Goal: Use online tool/utility

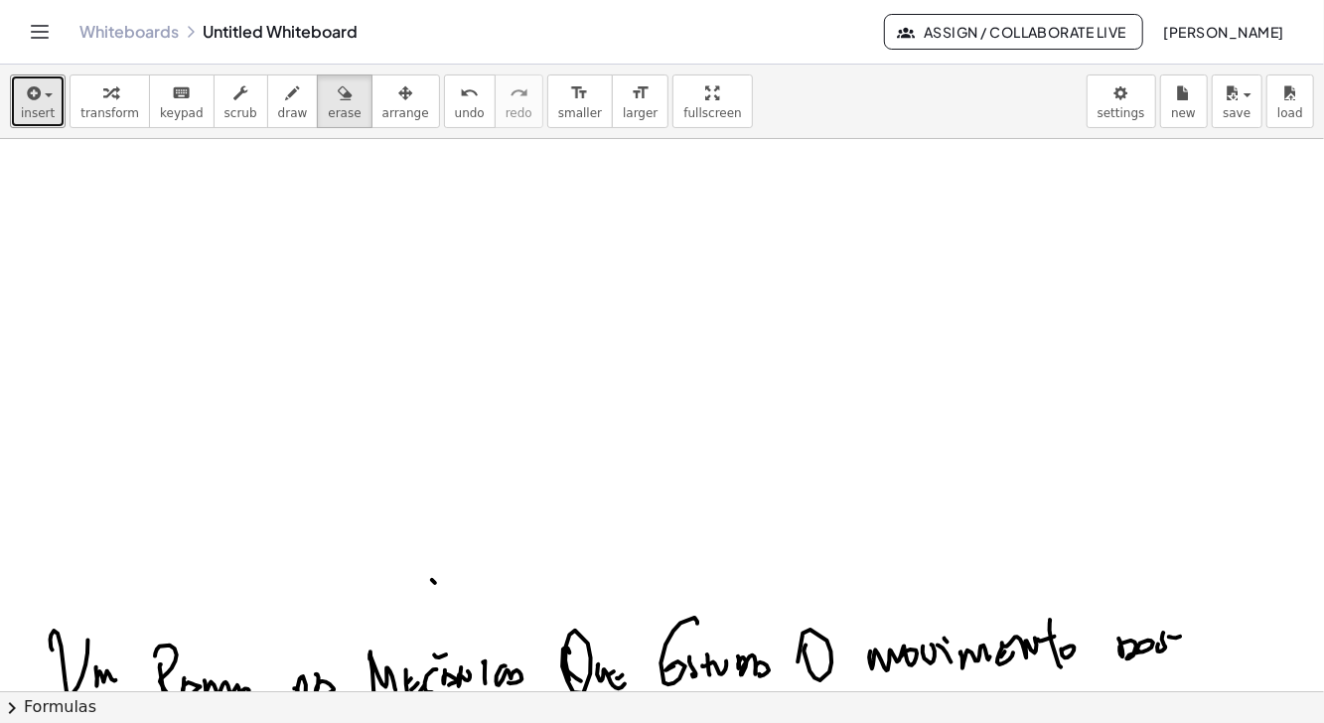
click at [35, 100] on icon "button" at bounding box center [32, 93] width 18 height 24
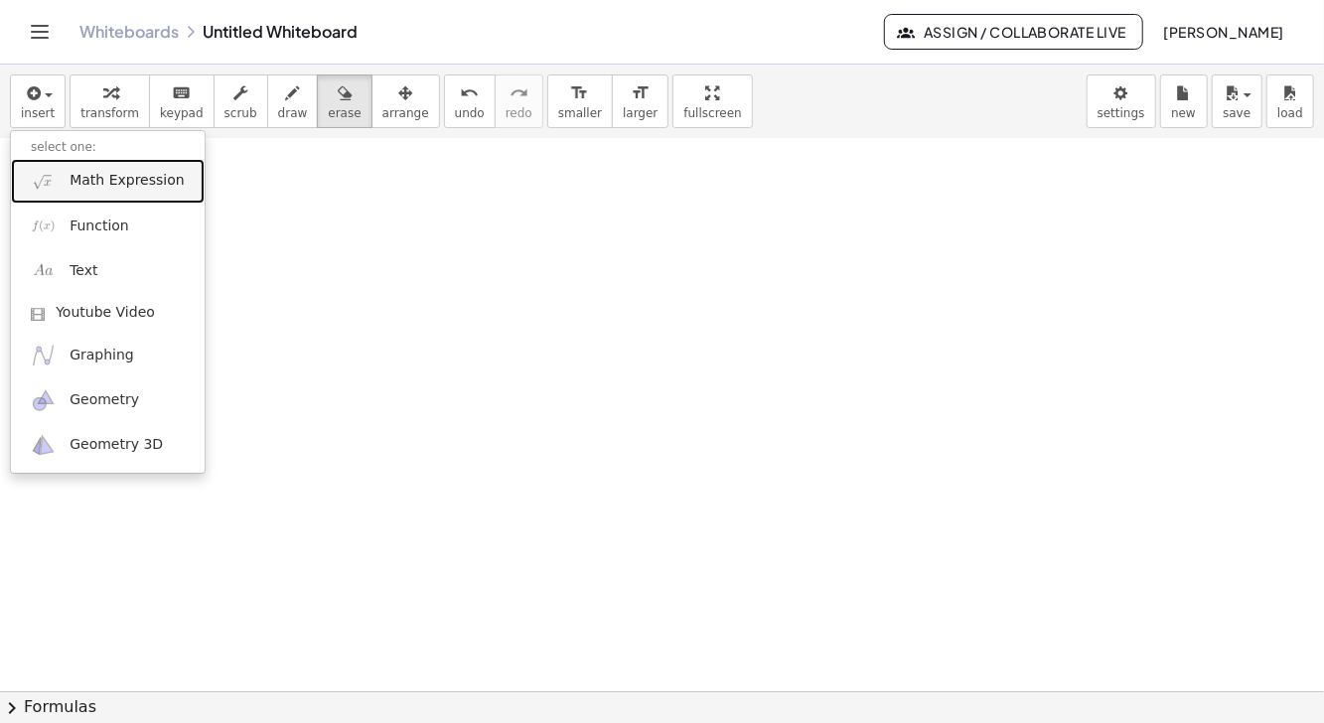
click at [133, 184] on span "Math Expression" at bounding box center [127, 181] width 114 height 20
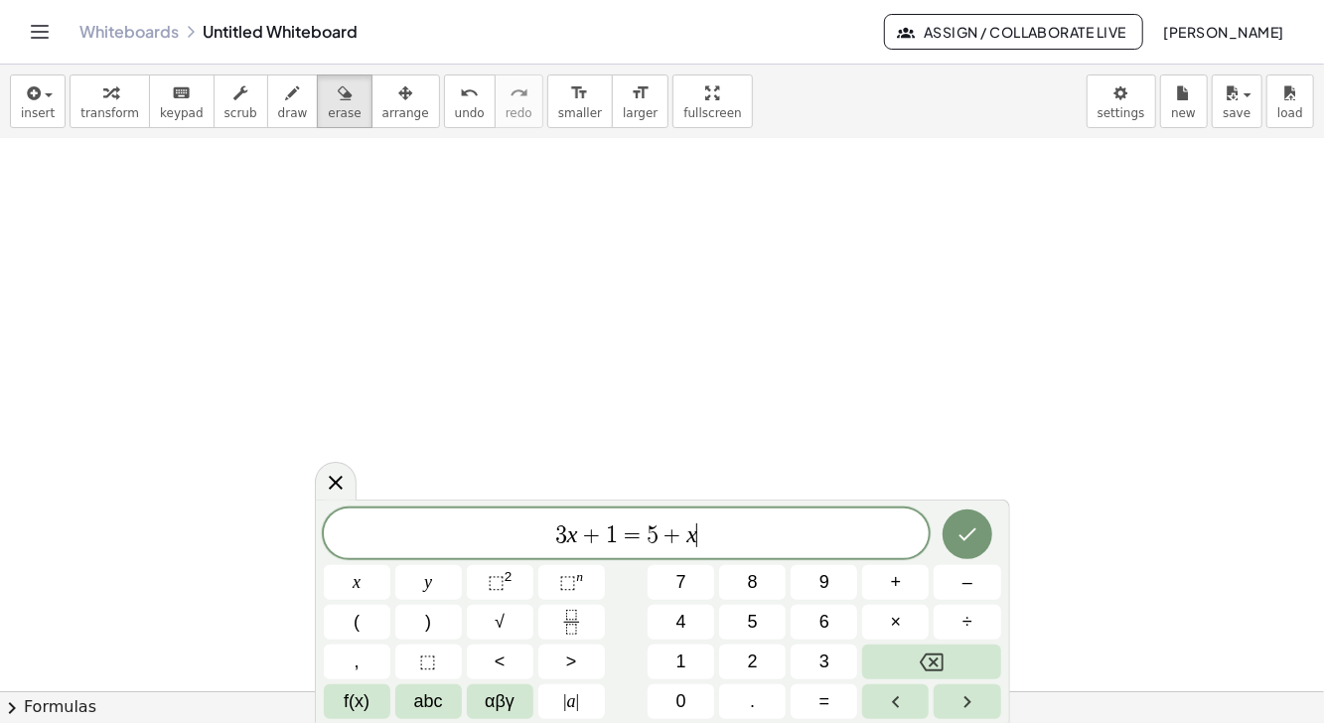
click at [967, 667] on button "Backspace" at bounding box center [931, 662] width 138 height 35
click at [960, 688] on button "Right arrow" at bounding box center [967, 701] width 67 height 35
click at [956, 667] on button "Backspace" at bounding box center [931, 662] width 138 height 35
click at [959, 662] on button "Backspace" at bounding box center [931, 662] width 138 height 35
click at [958, 663] on button "Backspace" at bounding box center [931, 662] width 138 height 35
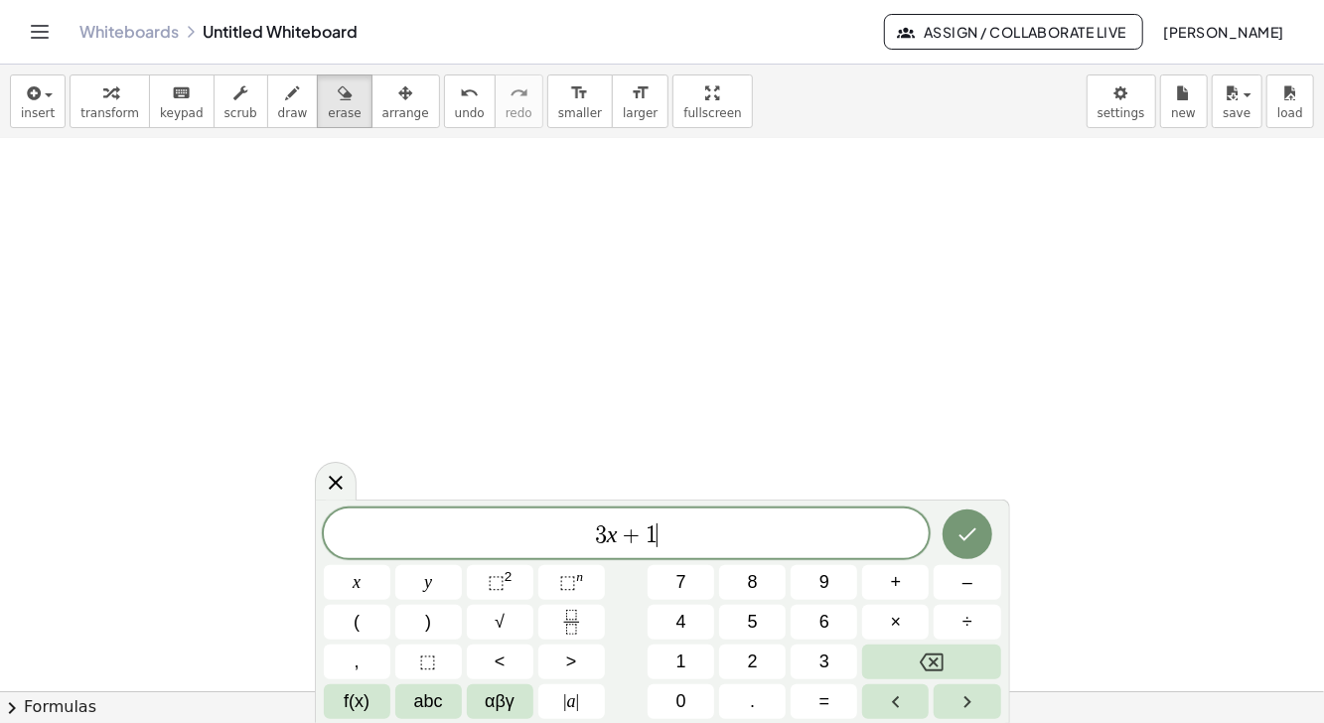
click at [959, 662] on button "Backspace" at bounding box center [931, 662] width 138 height 35
click at [961, 656] on button "Backspace" at bounding box center [931, 662] width 138 height 35
click at [958, 649] on button "Backspace" at bounding box center [931, 662] width 138 height 35
click at [959, 646] on button "Backspace" at bounding box center [931, 662] width 138 height 35
click at [962, 634] on span "÷" at bounding box center [967, 622] width 10 height 27
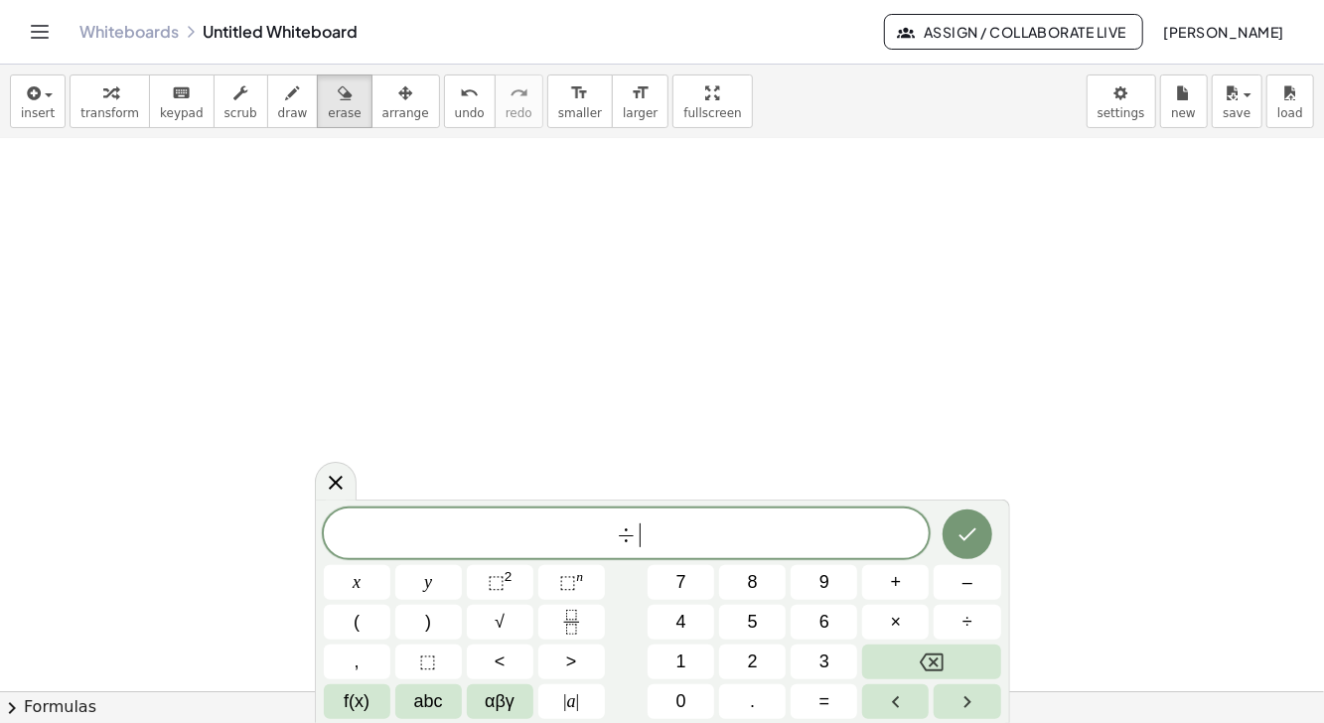
click at [960, 665] on button "Backspace" at bounding box center [931, 662] width 138 height 35
click at [894, 624] on span "×" at bounding box center [896, 622] width 11 height 27
click at [903, 580] on button "+" at bounding box center [895, 582] width 67 height 35
click at [962, 620] on span "÷" at bounding box center [967, 622] width 10 height 27
click at [908, 570] on button "+" at bounding box center [895, 582] width 67 height 35
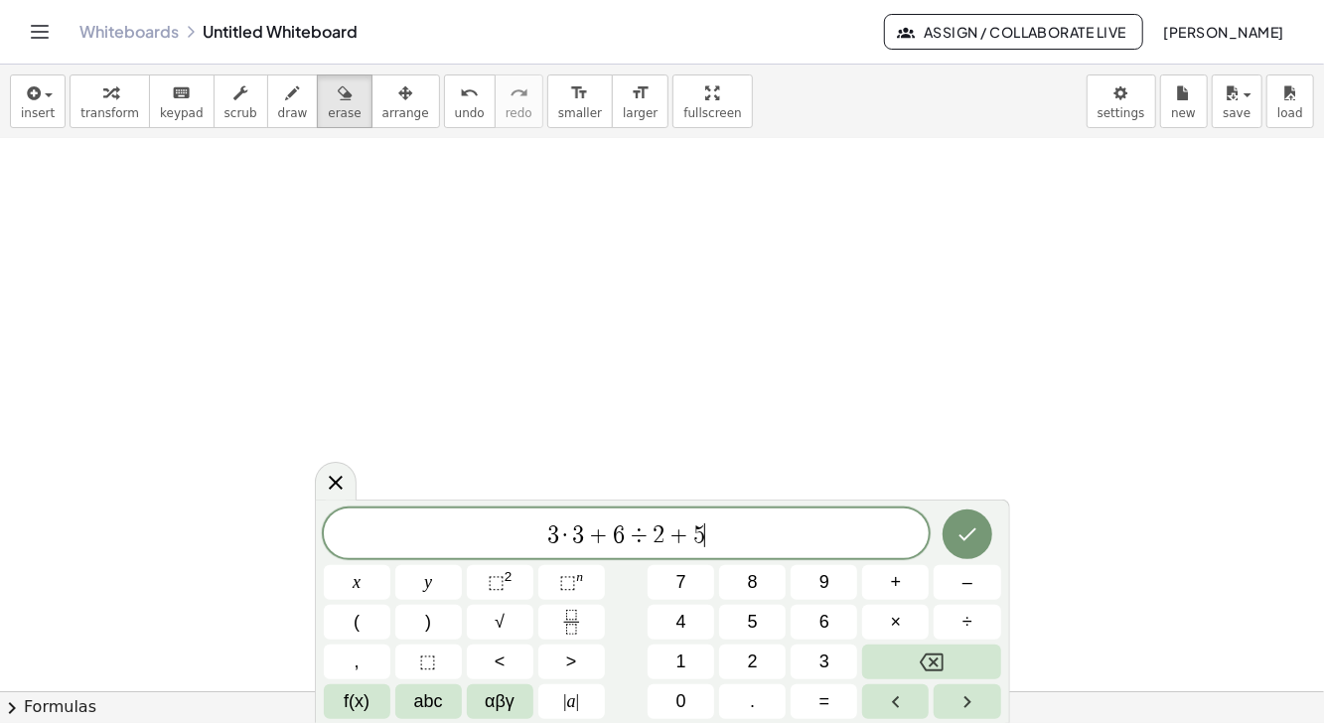
click at [966, 541] on icon "Done" at bounding box center [967, 534] width 24 height 24
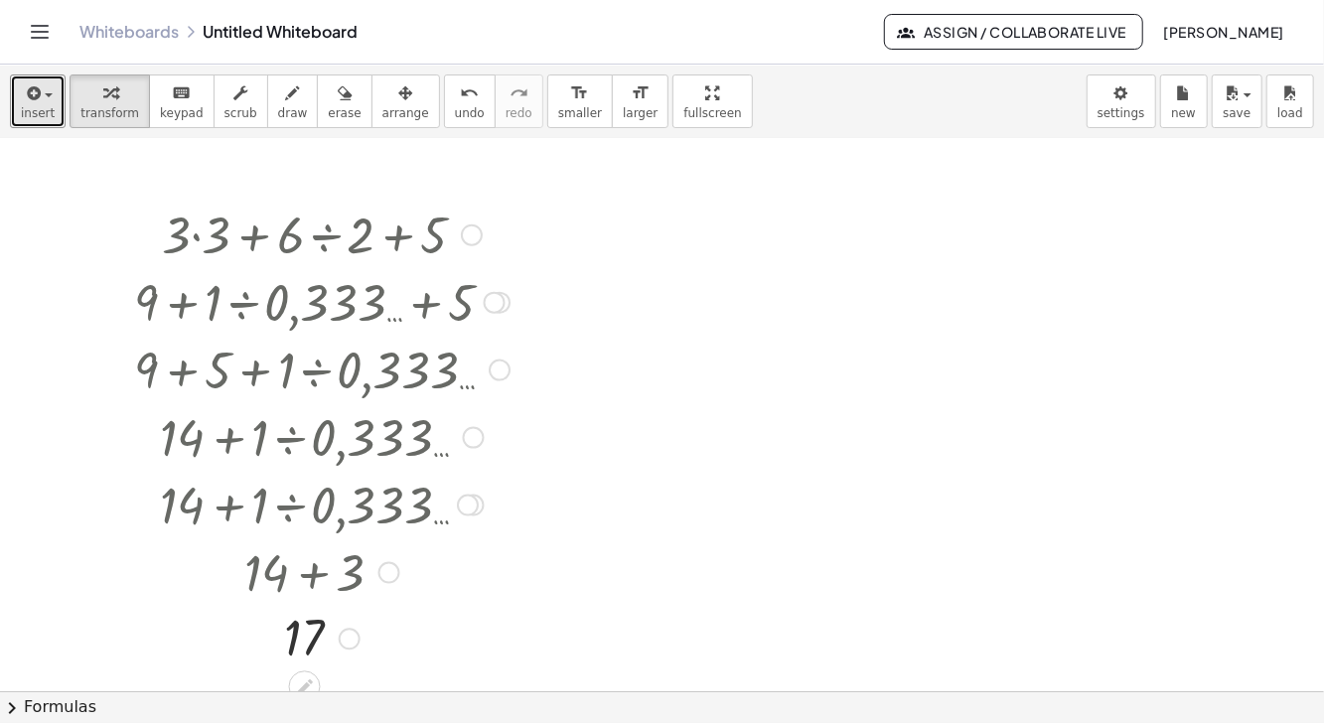
click at [37, 109] on span "insert" at bounding box center [38, 113] width 34 height 14
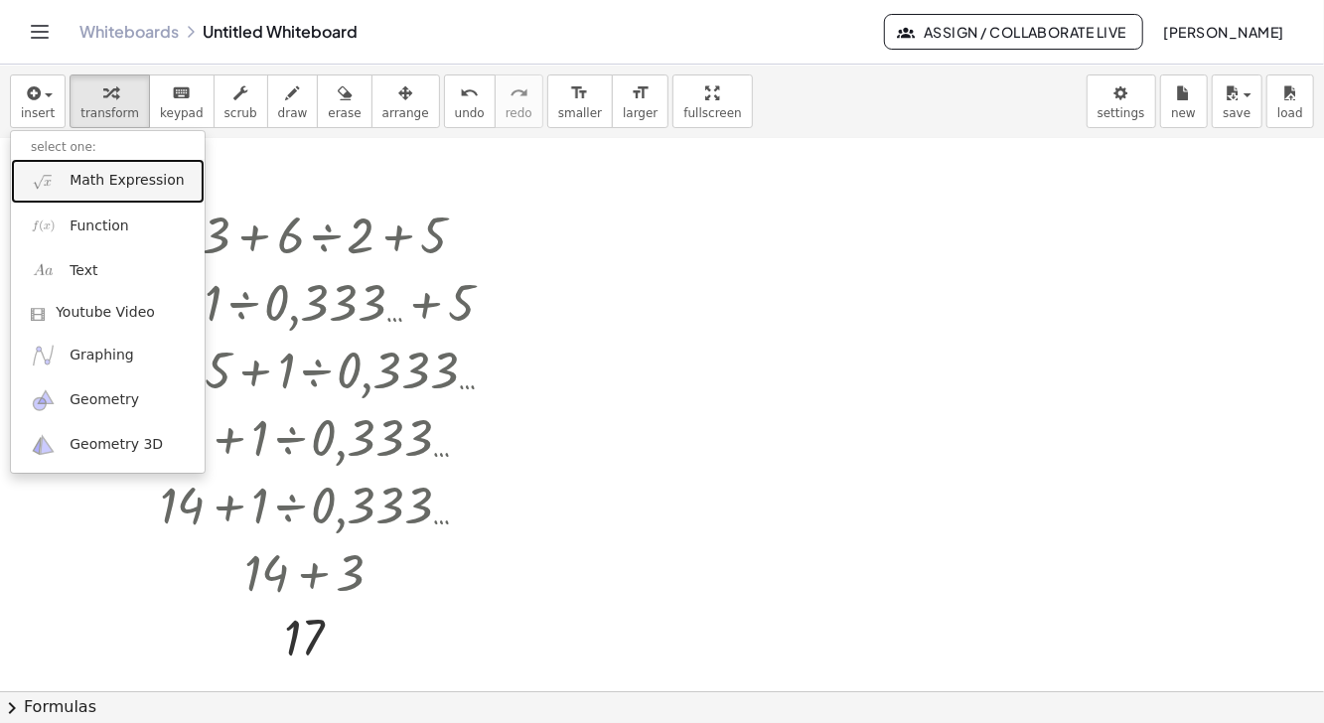
click at [119, 177] on span "Math Expression" at bounding box center [127, 181] width 114 height 20
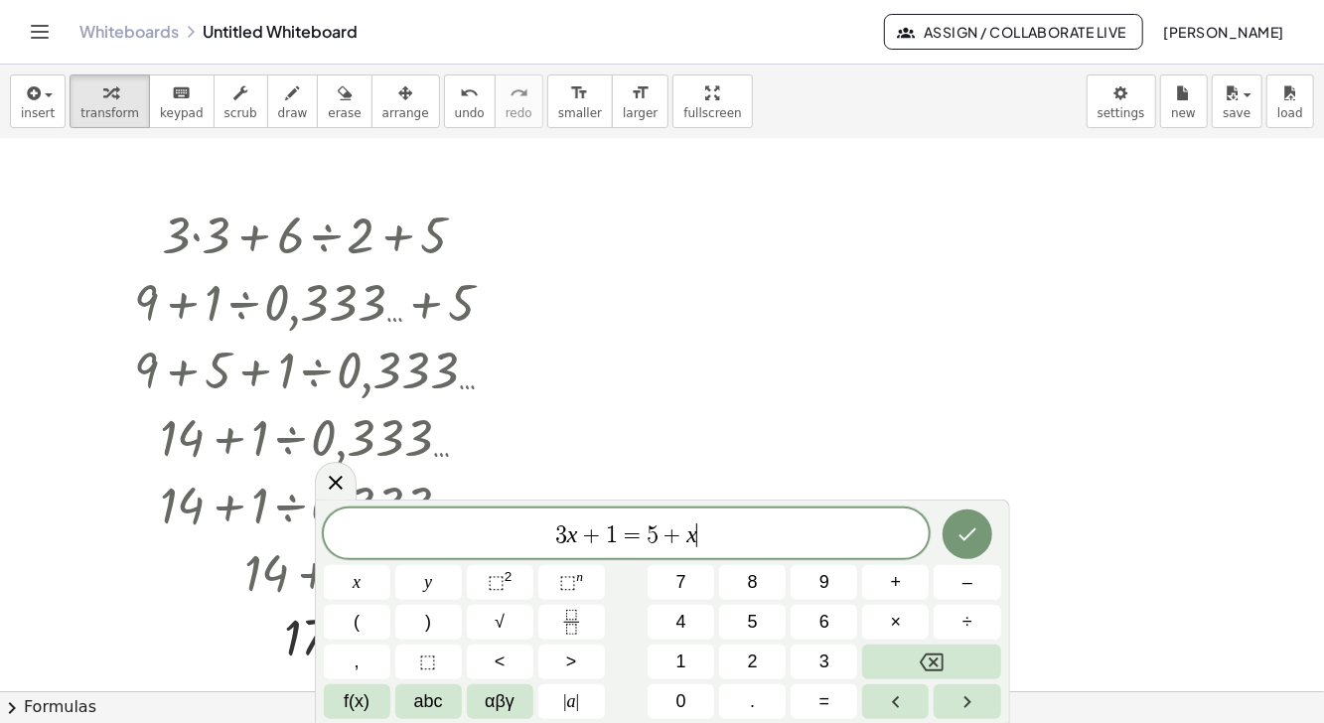
click at [936, 651] on icon "Backspace" at bounding box center [932, 663] width 24 height 24
click at [928, 663] on icon "Backspace" at bounding box center [932, 663] width 24 height 24
click at [929, 665] on icon "Backspace" at bounding box center [932, 663] width 24 height 24
click at [931, 662] on icon "Backspace" at bounding box center [932, 663] width 24 height 24
click at [929, 663] on icon "Backspace" at bounding box center [932, 663] width 24 height 24
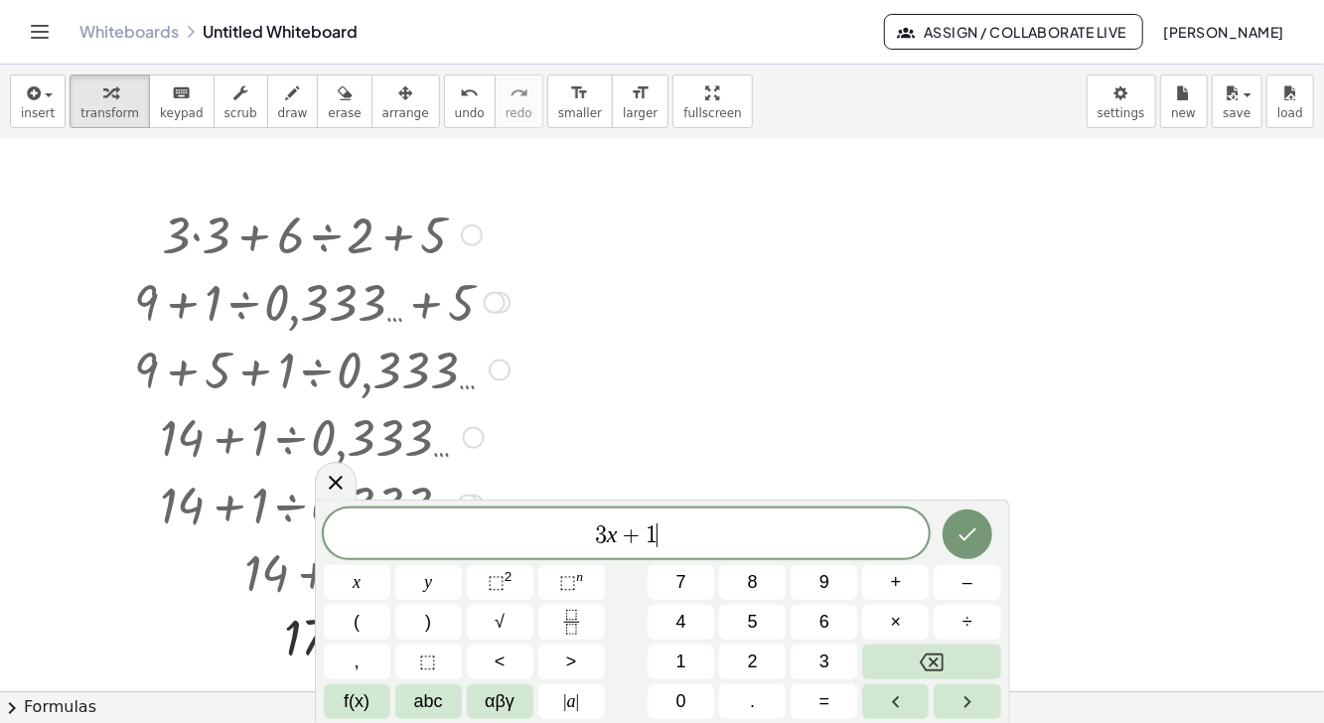
click at [931, 659] on icon "Backspace" at bounding box center [932, 663] width 24 height 18
click at [933, 659] on icon "Backspace" at bounding box center [932, 663] width 24 height 24
click at [935, 660] on icon "Backspace" at bounding box center [932, 663] width 24 height 18
click at [934, 661] on icon "Backspace" at bounding box center [932, 663] width 24 height 18
click at [938, 656] on icon "Backspace" at bounding box center [932, 663] width 24 height 24
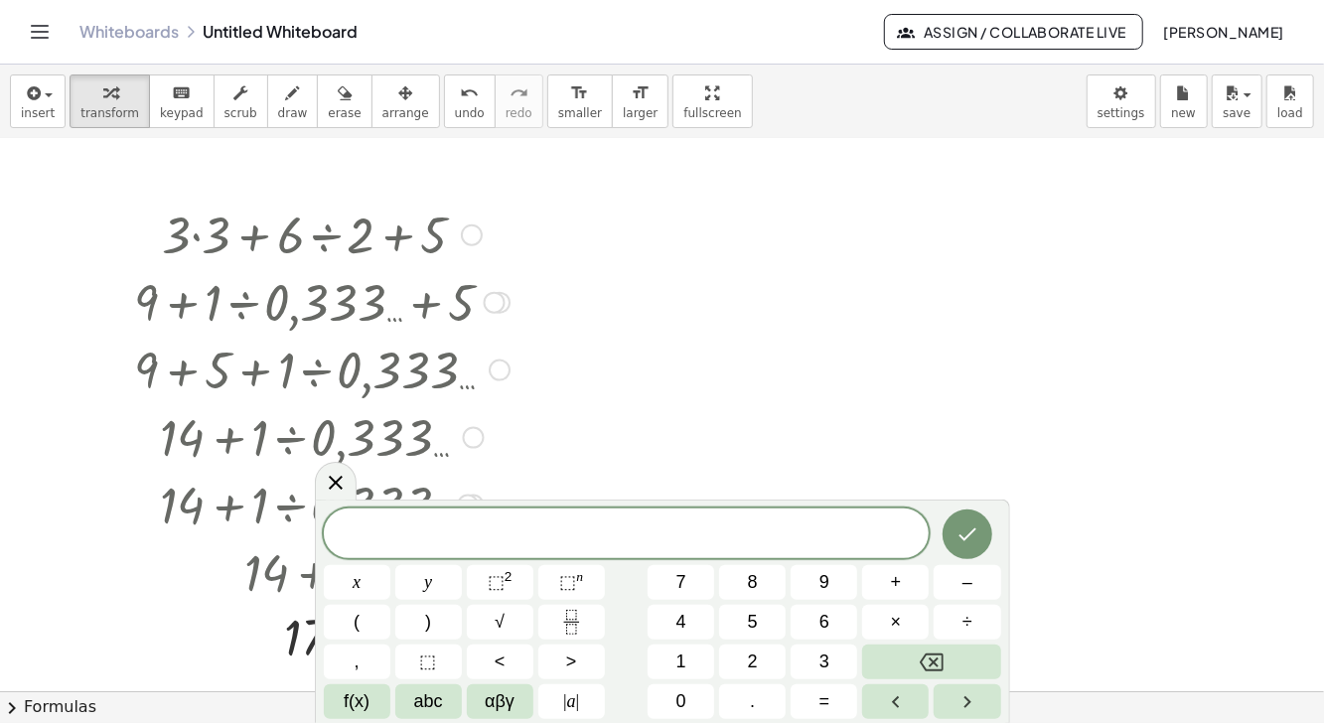
click at [691, 622] on button "4" at bounding box center [681, 622] width 67 height 35
click at [508, 576] on sup "2" at bounding box center [509, 576] width 8 height 15
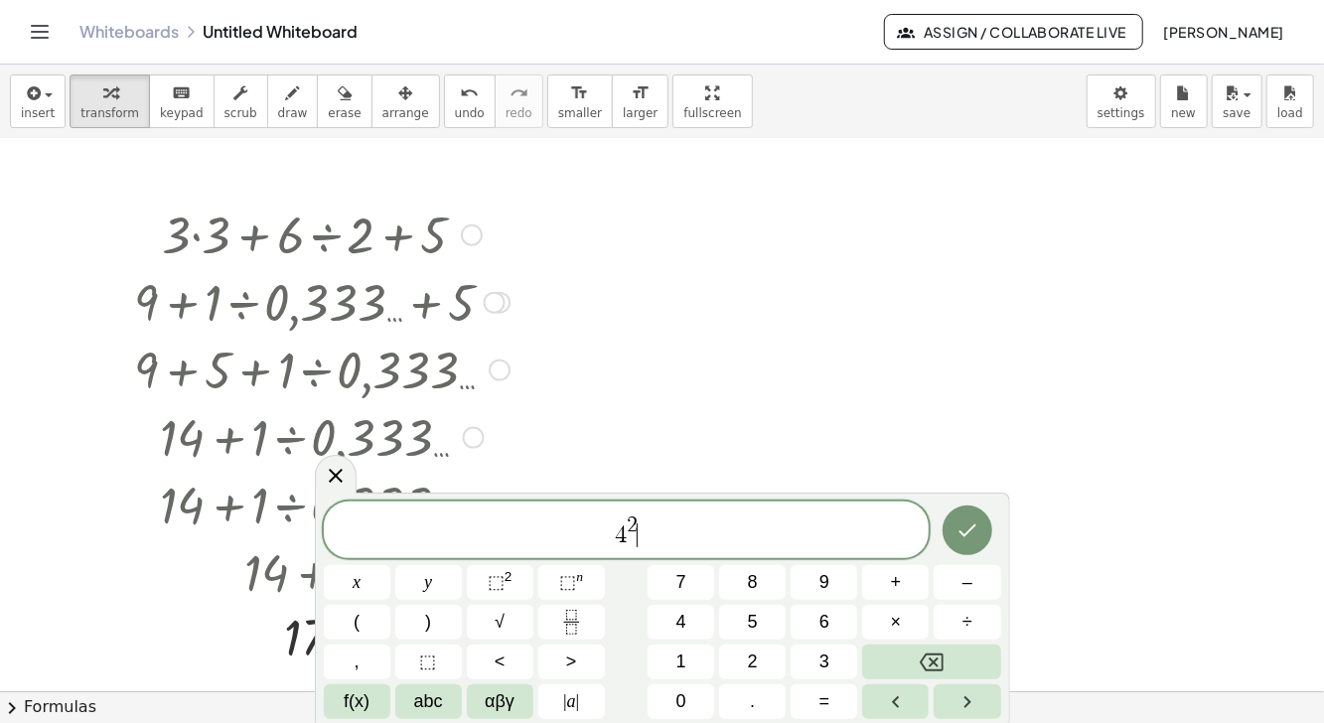
click at [889, 630] on button "×" at bounding box center [895, 622] width 67 height 35
click at [755, 631] on span "5" at bounding box center [753, 622] width 10 height 27
click at [904, 574] on button "+" at bounding box center [895, 582] width 67 height 35
click at [811, 670] on button "3" at bounding box center [824, 662] width 67 height 35
click at [969, 529] on icon "Done" at bounding box center [967, 530] width 24 height 24
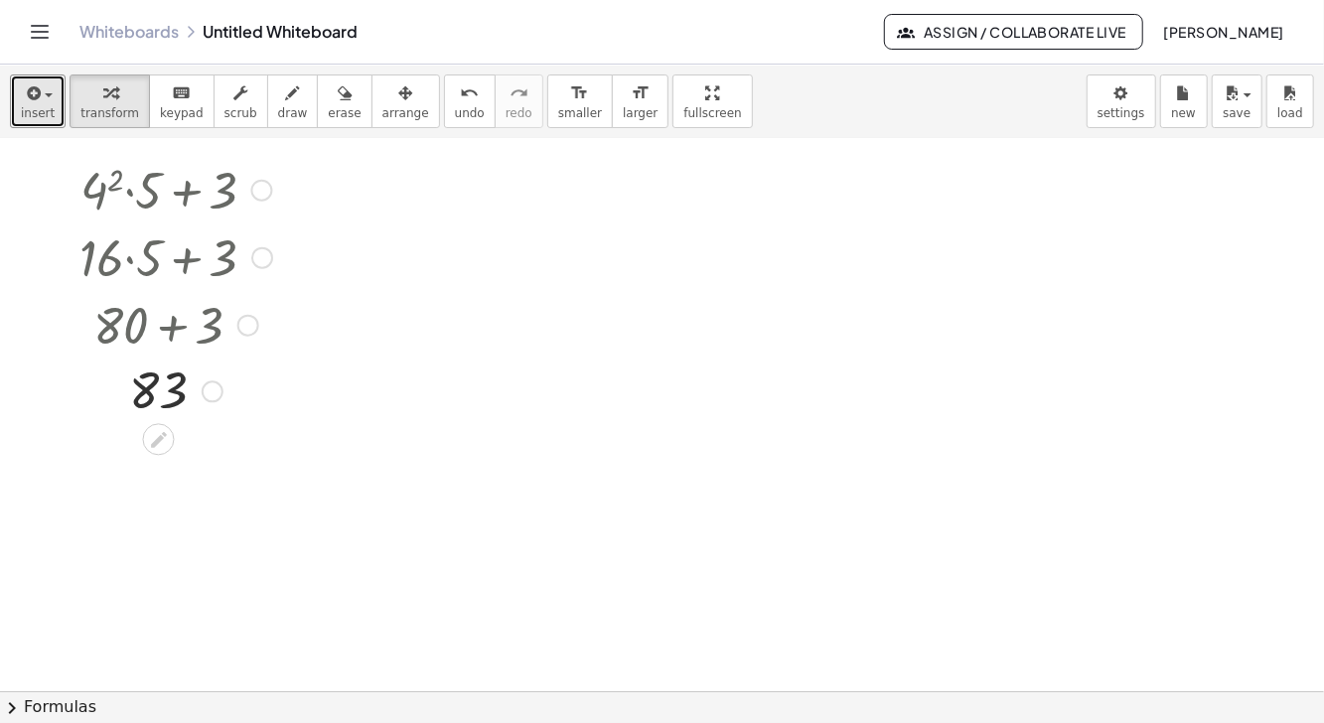
click at [37, 102] on icon "button" at bounding box center [32, 93] width 18 height 24
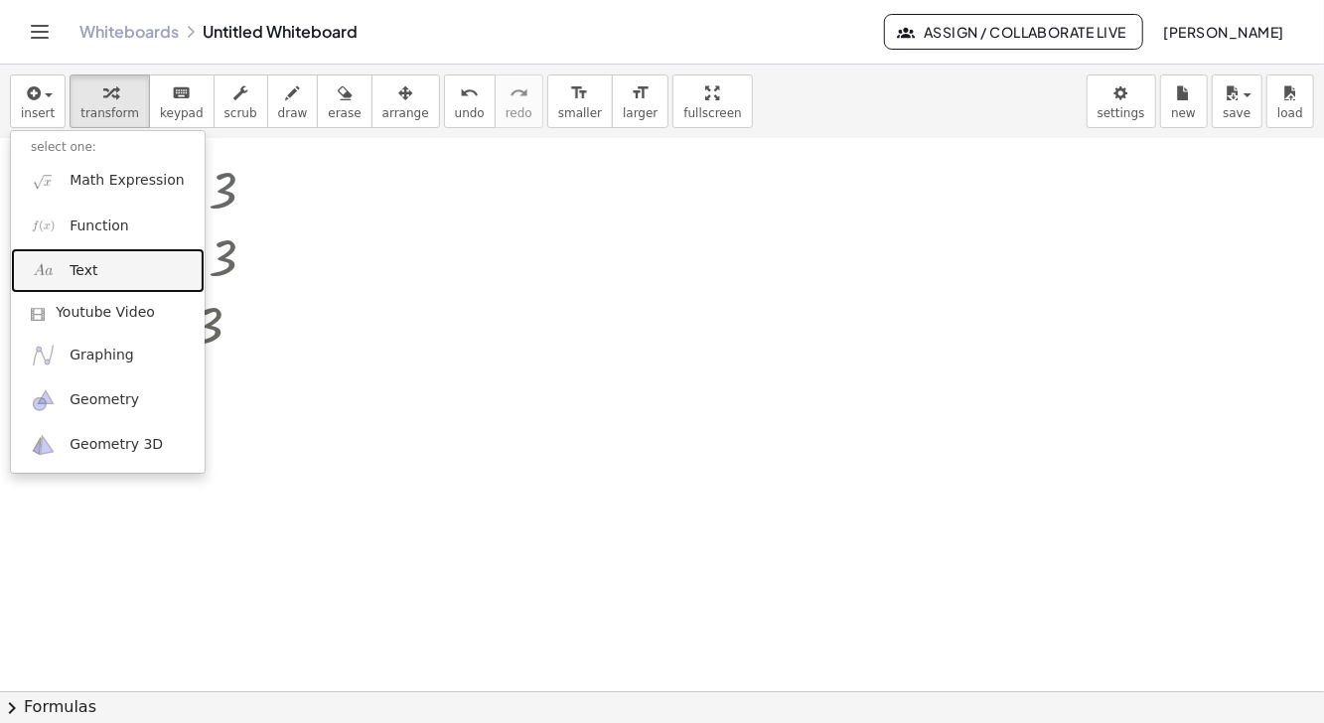
click at [107, 268] on link "Text" at bounding box center [108, 270] width 194 height 45
